Goal: Transaction & Acquisition: Subscribe to service/newsletter

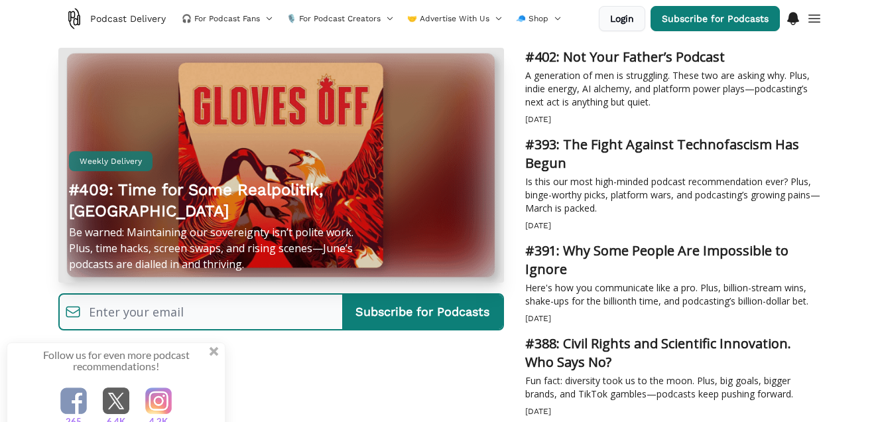
click at [213, 309] on span at bounding box center [214, 312] width 15 height 15
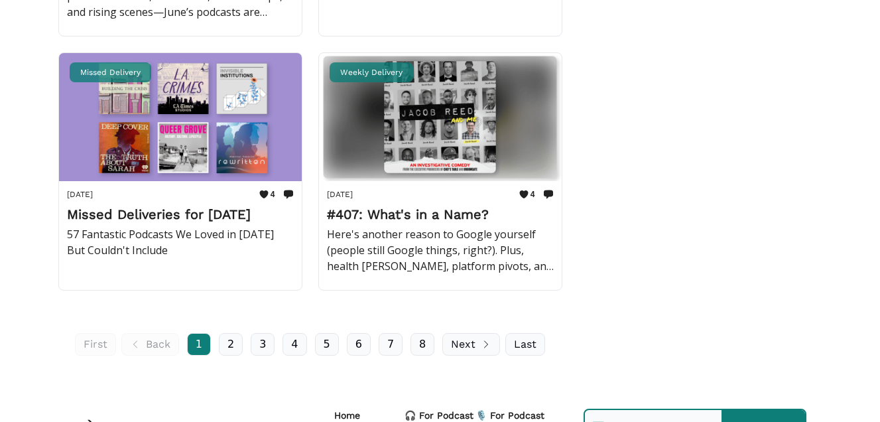
scroll to position [2862, 0]
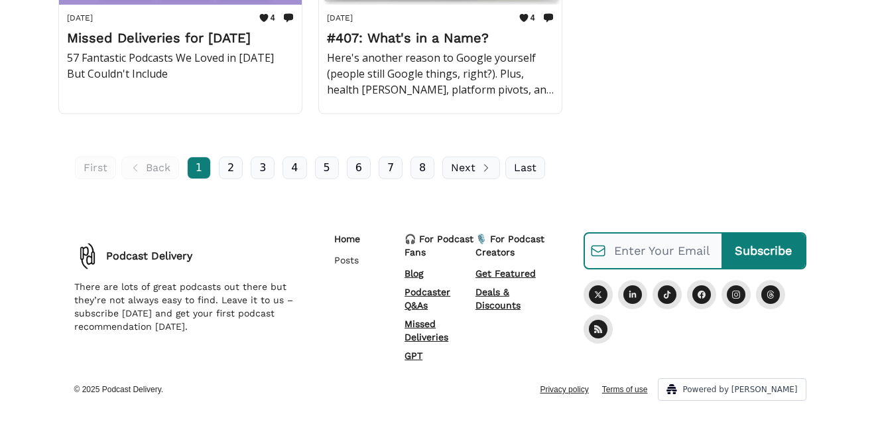
click at [627, 240] on input "email" at bounding box center [663, 250] width 115 height 29
type input "[PERSON_NAME][EMAIL_ADDRESS][DOMAIN_NAME]"
click at [753, 247] on input "Subscribe" at bounding box center [763, 250] width 84 height 34
type input "Subscribe"
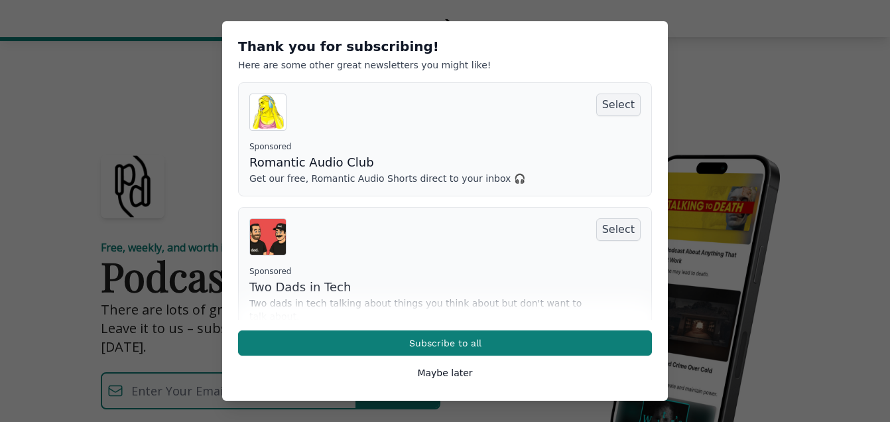
click at [418, 374] on button "Maybe later" at bounding box center [444, 372] width 55 height 13
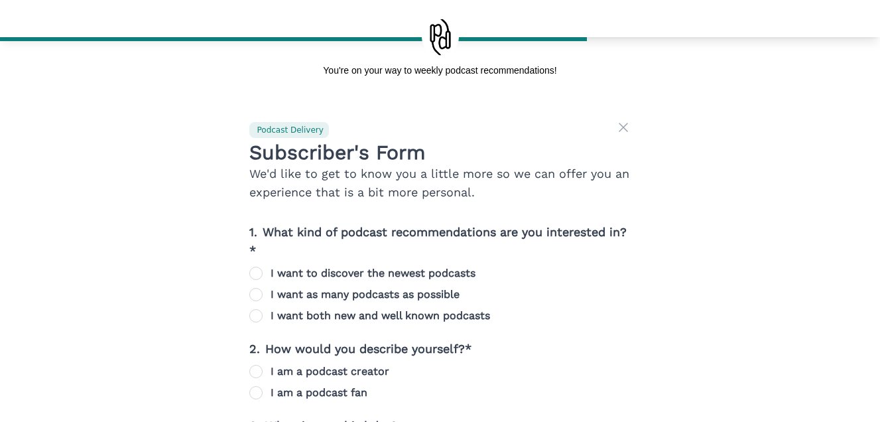
click at [271, 321] on label "I want both new and well known podcasts" at bounding box center [379, 316] width 219 height 16
click at [263, 321] on input "I want both new and well known podcasts" at bounding box center [255, 315] width 13 height 13
radio input "true"
click at [253, 272] on input "I want to discover the newest podcasts" at bounding box center [255, 273] width 13 height 13
radio input "true"
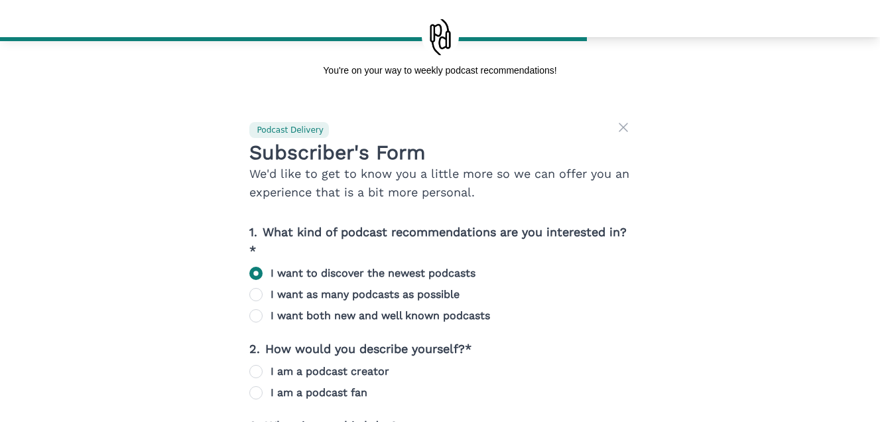
click at [261, 314] on input "I want both new and well known podcasts" at bounding box center [255, 315] width 13 height 13
radio input "true"
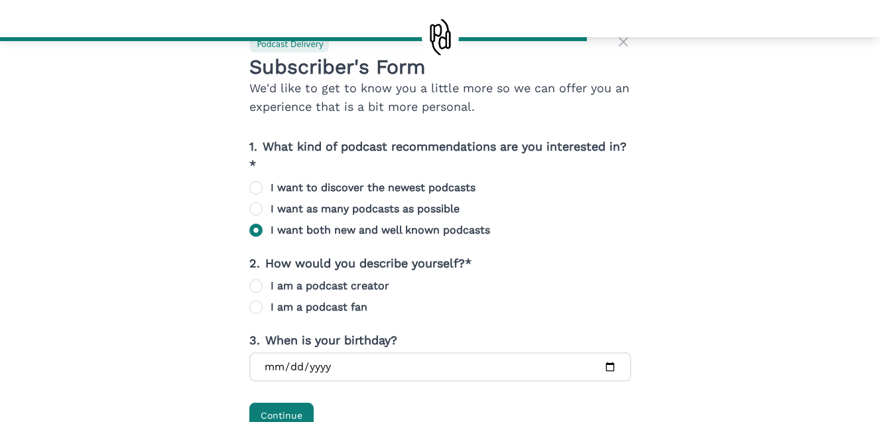
scroll to position [118, 0]
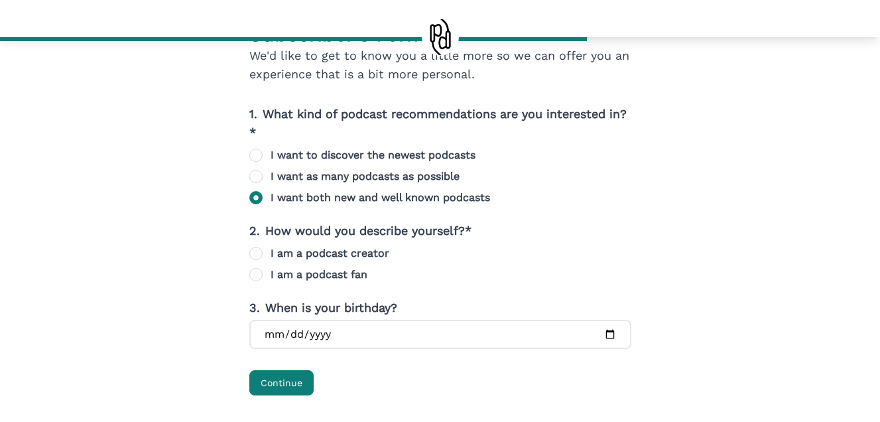
click at [259, 274] on input "I am a podcast fan" at bounding box center [255, 274] width 13 height 13
radio input "true"
click at [285, 382] on button "Continue" at bounding box center [281, 382] width 64 height 25
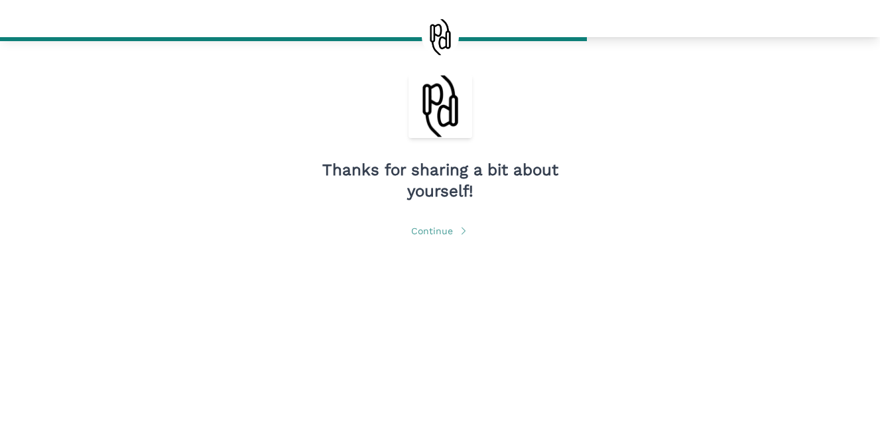
scroll to position [88, 0]
